Goal: Information Seeking & Learning: Learn about a topic

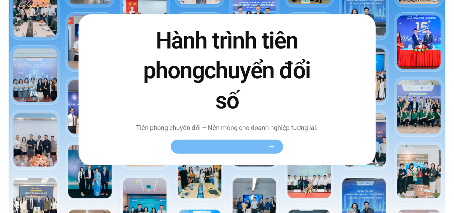
click at [269, 147] on icon at bounding box center [271, 146] width 5 height 2
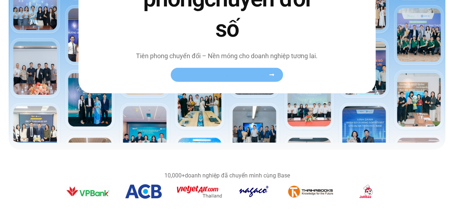
scroll to position [72, 0]
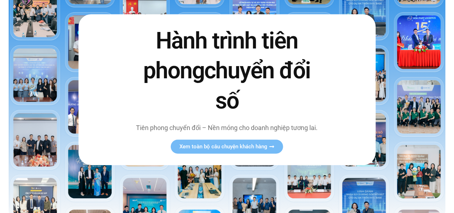
click at [395, 58] on img at bounding box center [227, 86] width 436 height 256
click at [245, 142] on link "Xem toàn bộ câu chuyện khách hàng" at bounding box center [227, 147] width 112 height 14
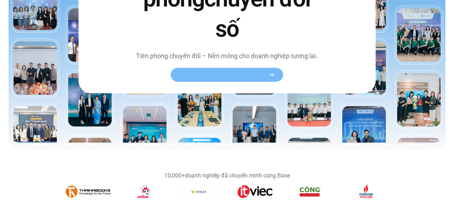
scroll to position [0, 0]
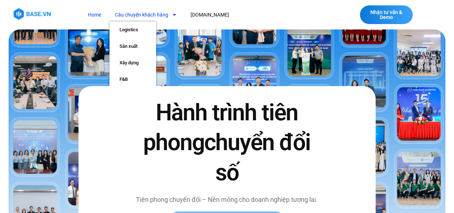
click at [133, 13] on link "Câu chuyện khách hàng" at bounding box center [145, 14] width 73 height 13
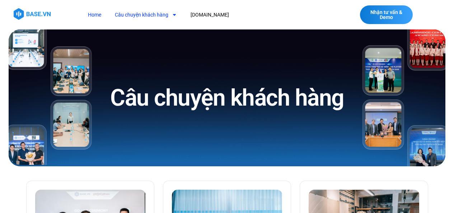
click at [99, 14] on link "Home" at bounding box center [94, 14] width 24 height 13
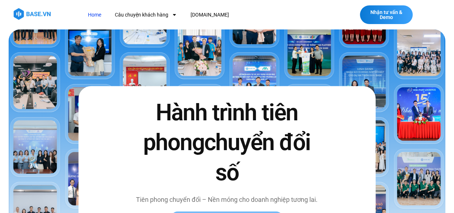
click at [230, 15] on nav "Home Câu chuyện khách hàng Logistics Sản xuất Xây dựng F&B Dược Y tế Giáo dục […" at bounding box center [202, 14] width 241 height 13
